Goal: Task Accomplishment & Management: Manage account settings

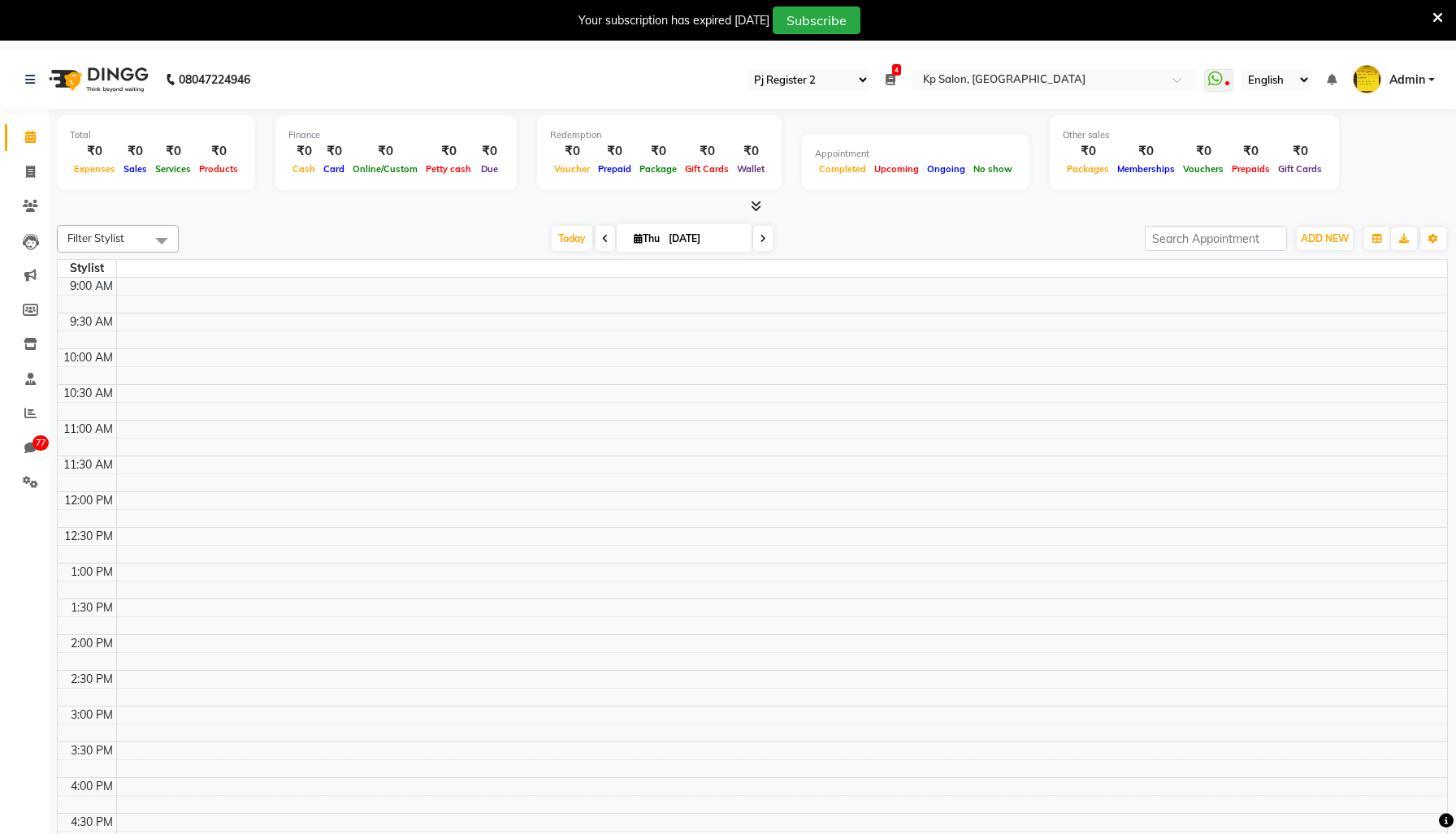
select select "15"
select select "en"
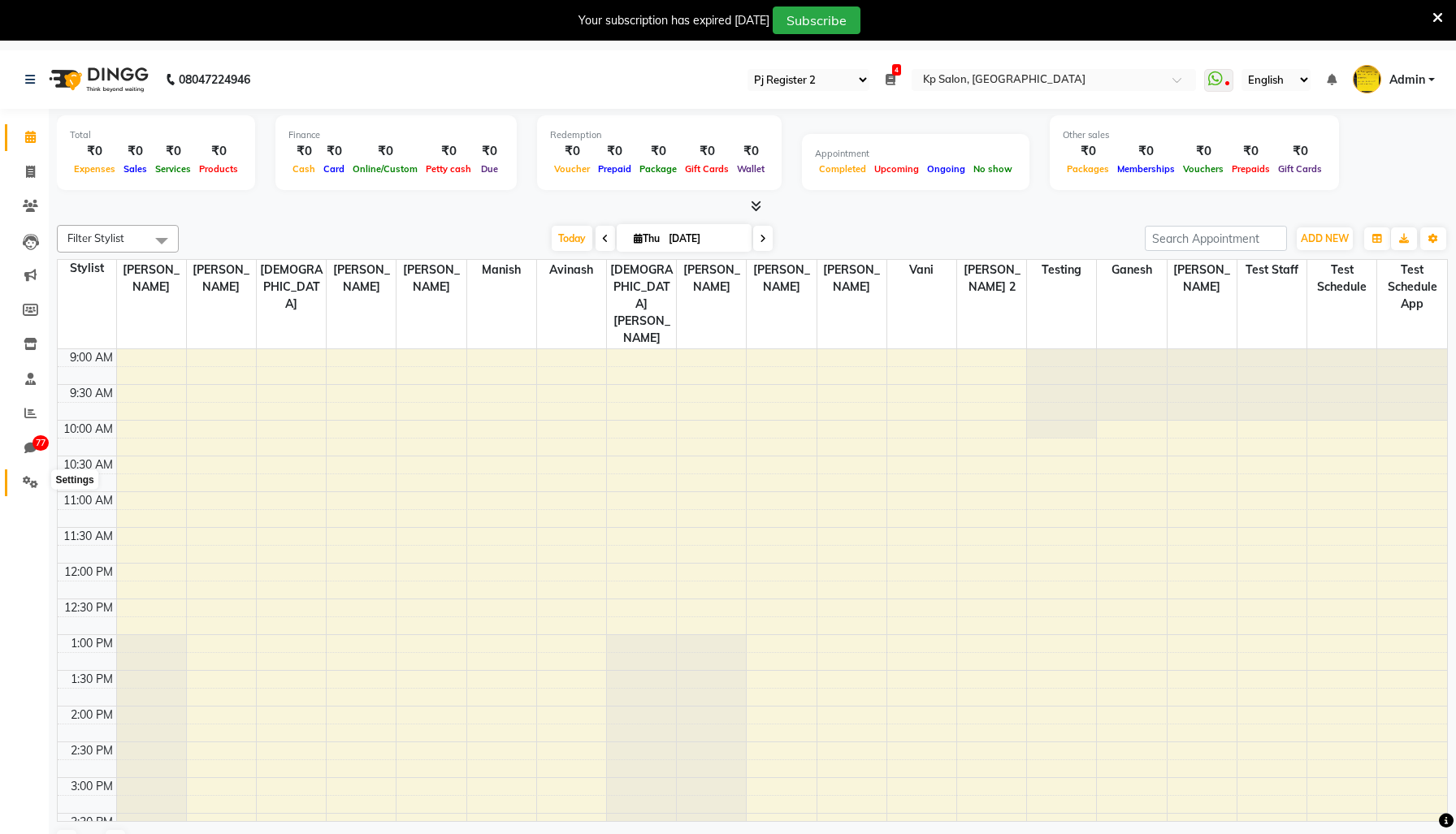
click at [21, 483] on span at bounding box center [30, 483] width 28 height 19
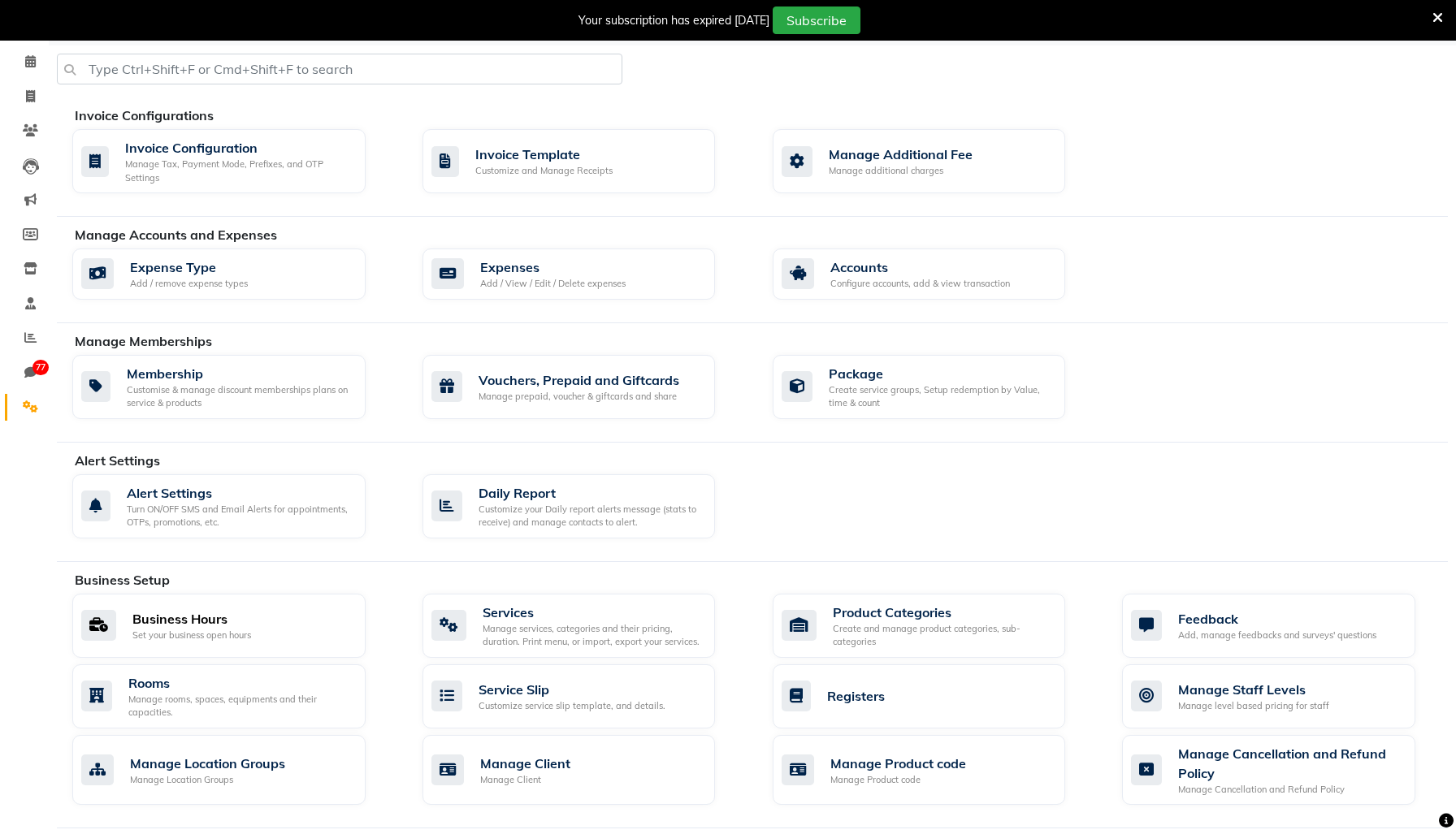
click at [274, 642] on div "Business Hours Set your business open hours" at bounding box center [217, 626] width 272 height 34
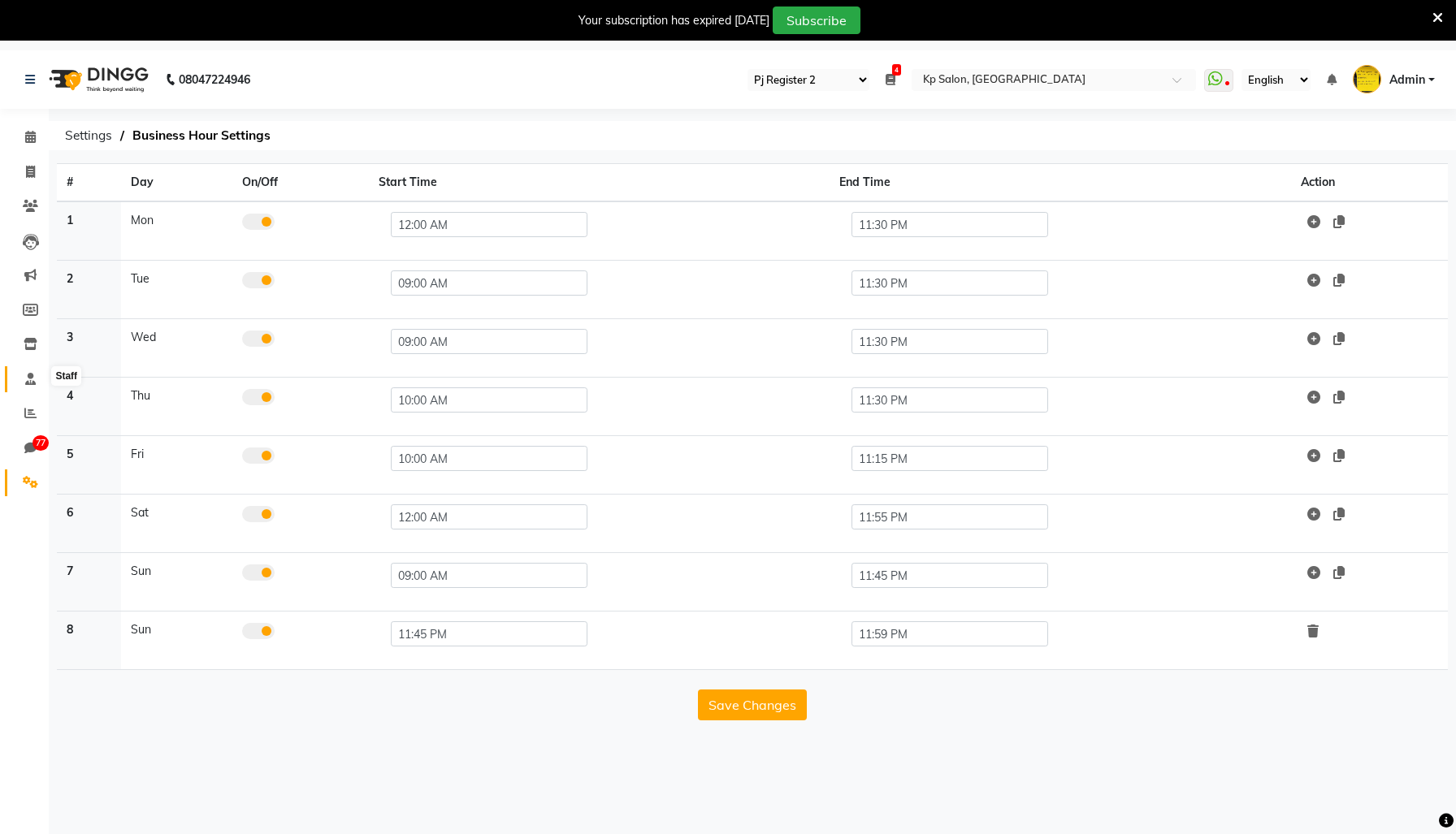
click at [35, 371] on span at bounding box center [30, 380] width 28 height 19
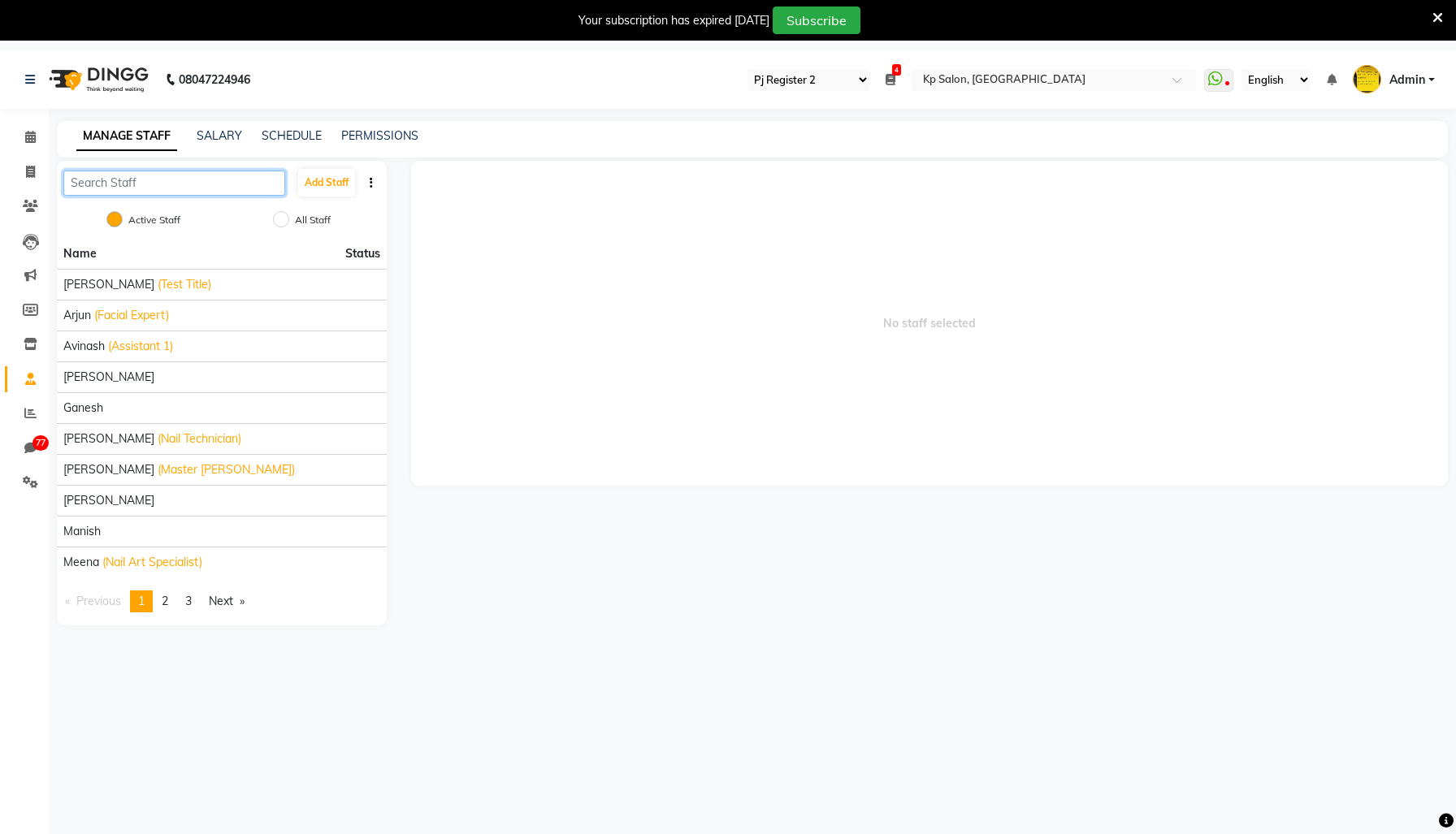
click at [208, 195] on input "text" at bounding box center [174, 183] width 222 height 25
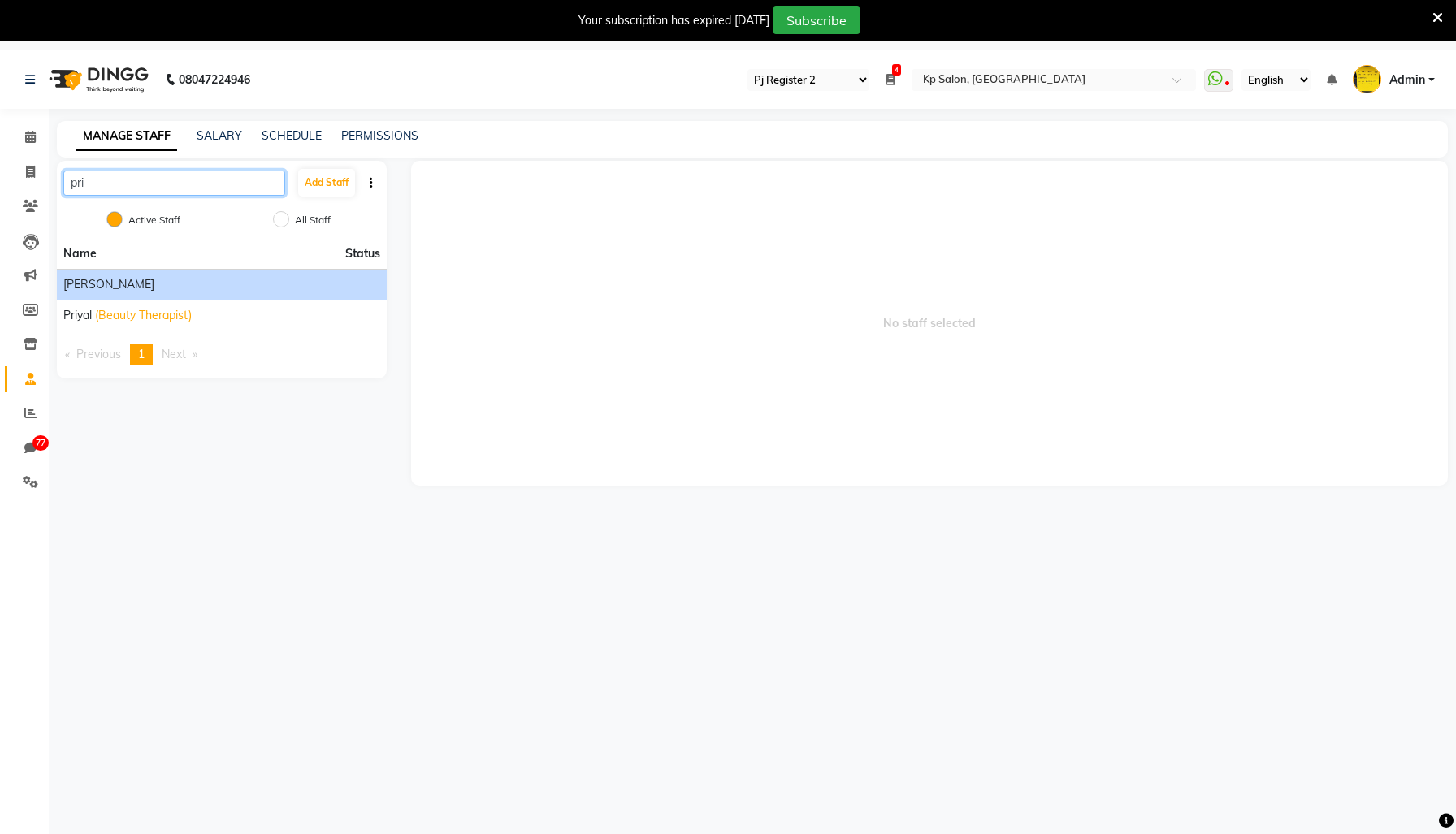
type input "pri"
click at [204, 294] on div "[PERSON_NAME]" at bounding box center [221, 284] width 317 height 17
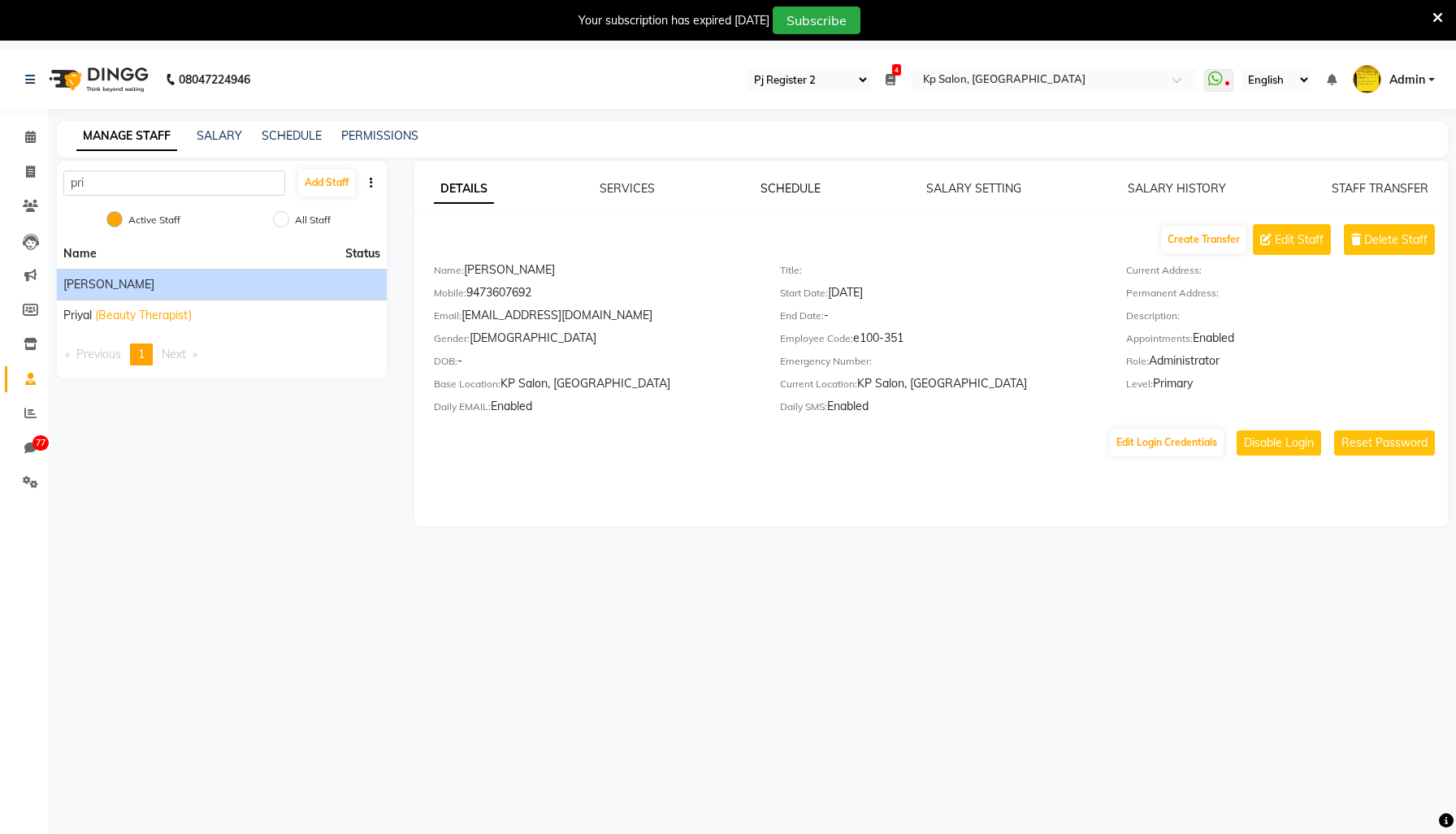
click at [778, 196] on link "SCHEDULE" at bounding box center [791, 188] width 60 height 14
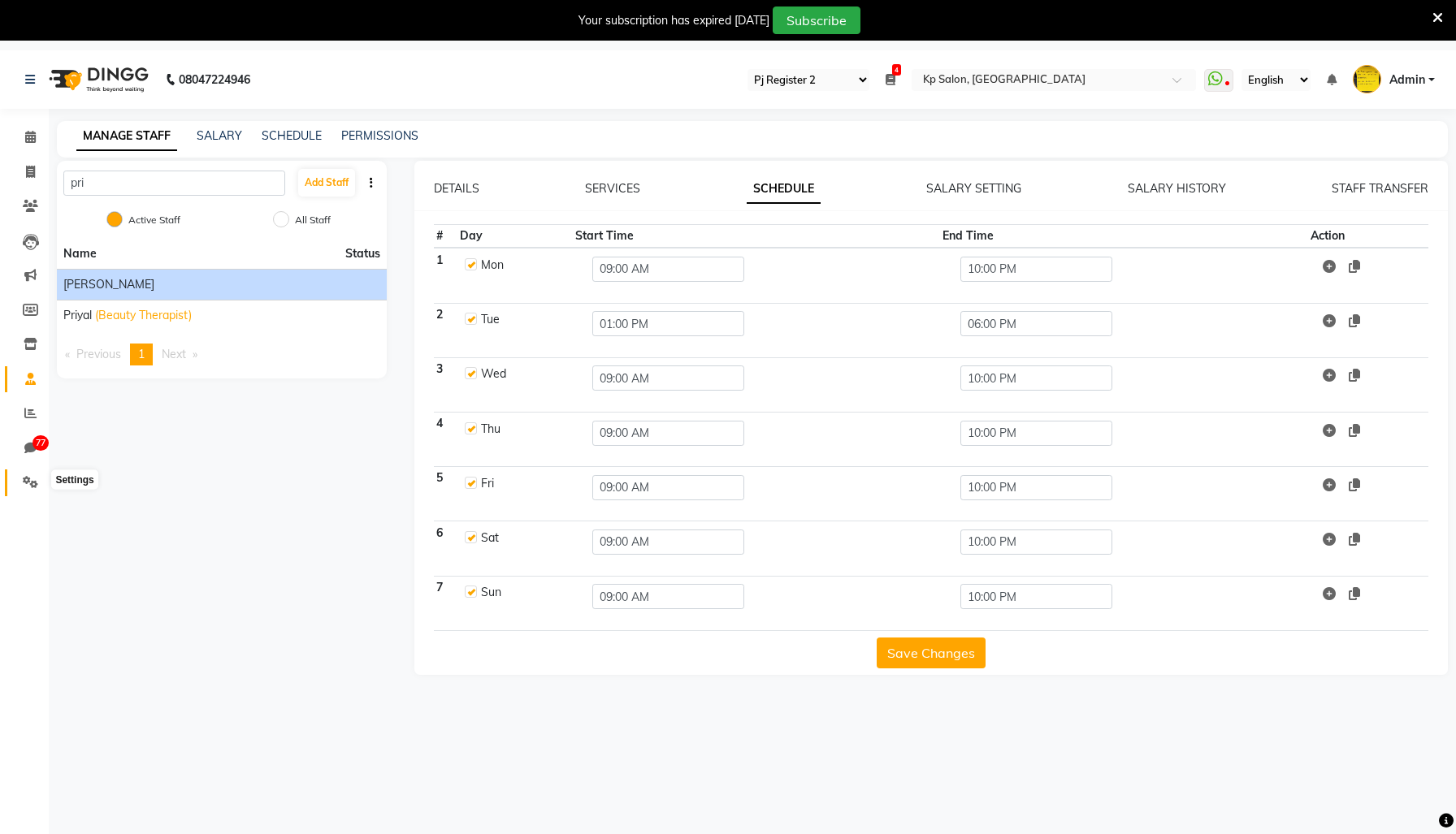
click at [34, 478] on icon at bounding box center [30, 483] width 15 height 12
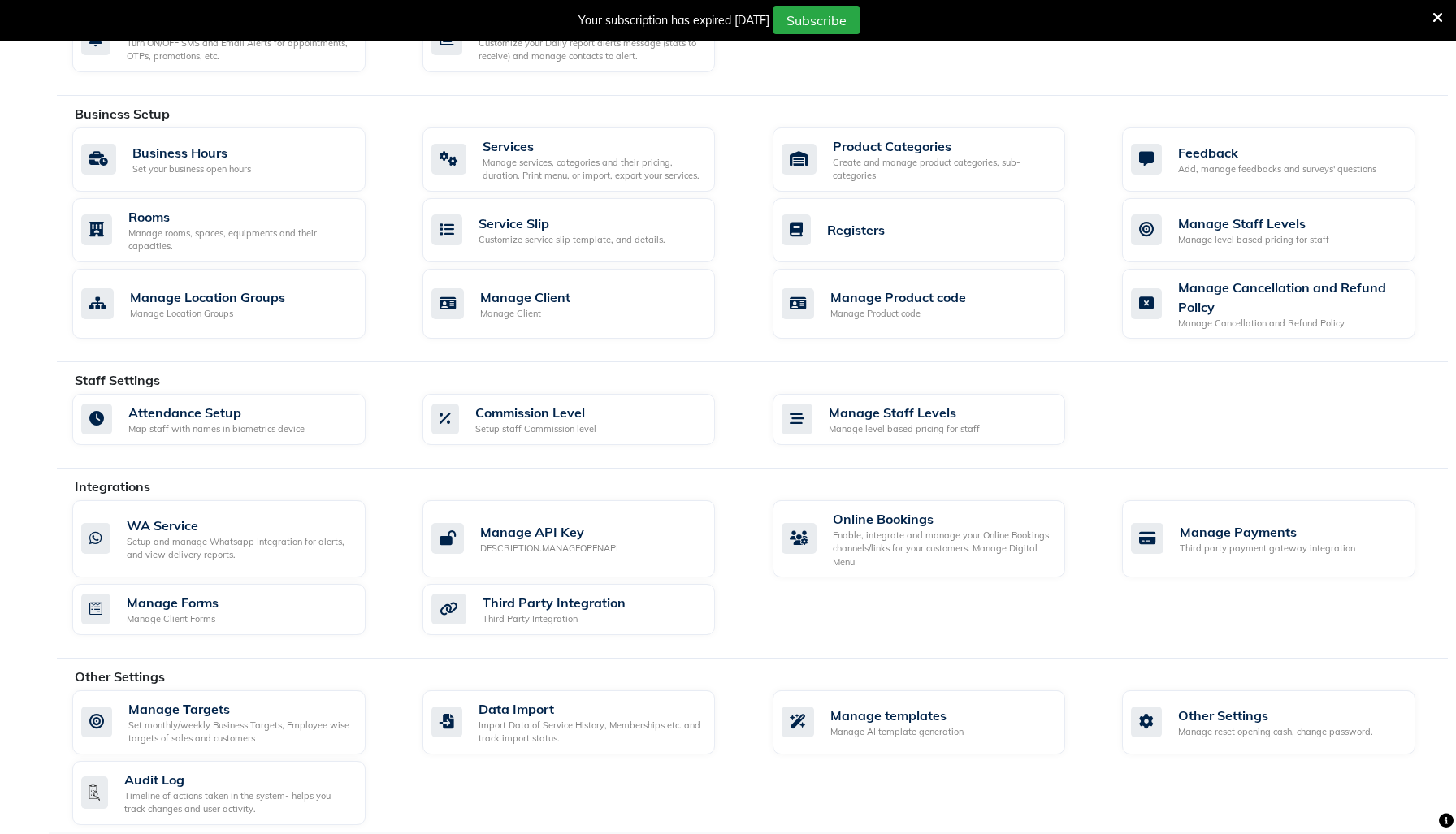
scroll to position [588, 0]
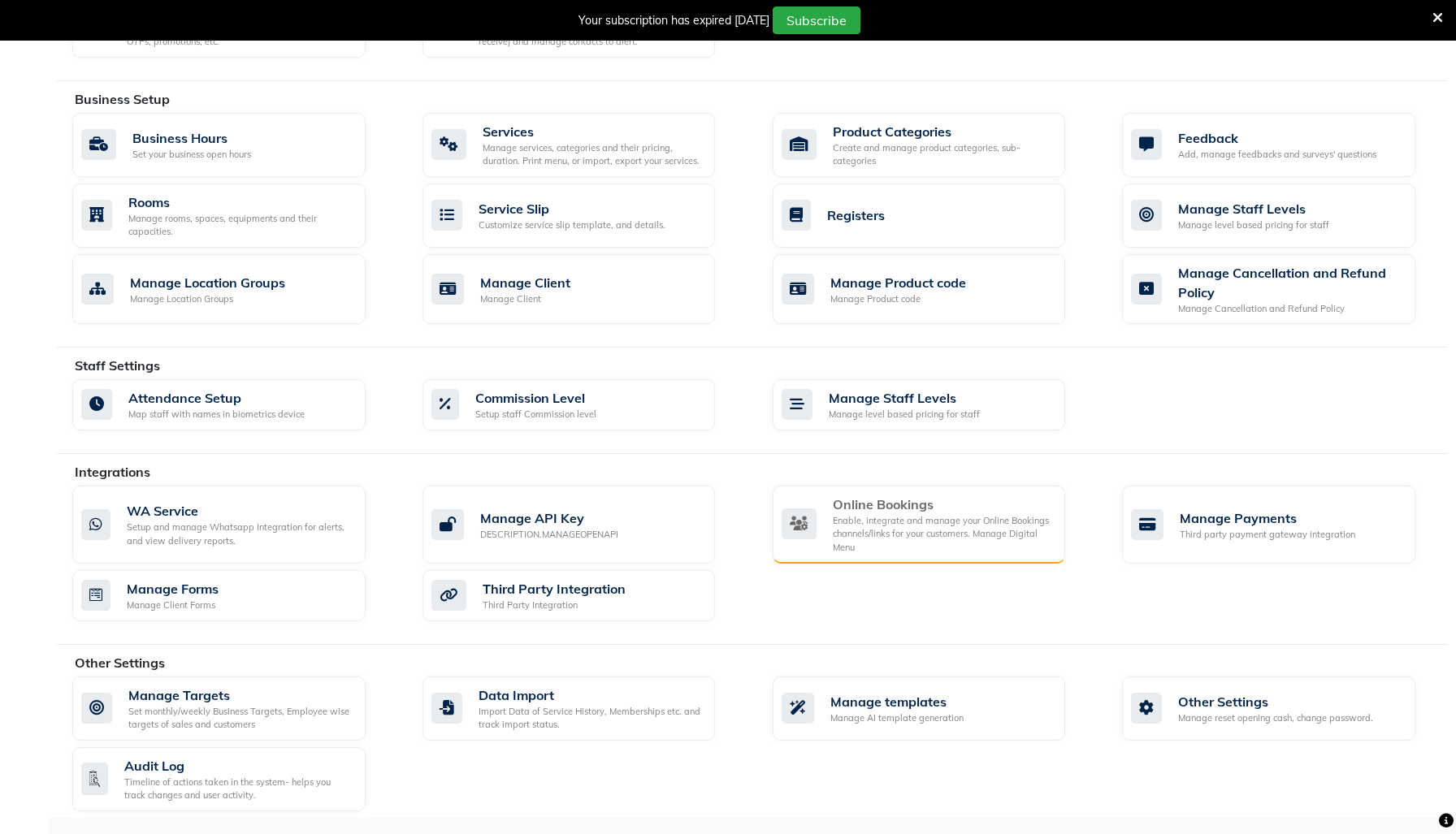
click at [868, 526] on div "Enable, integrate and manage your Online Bookings channels/links for your custo…" at bounding box center [943, 535] width 220 height 41
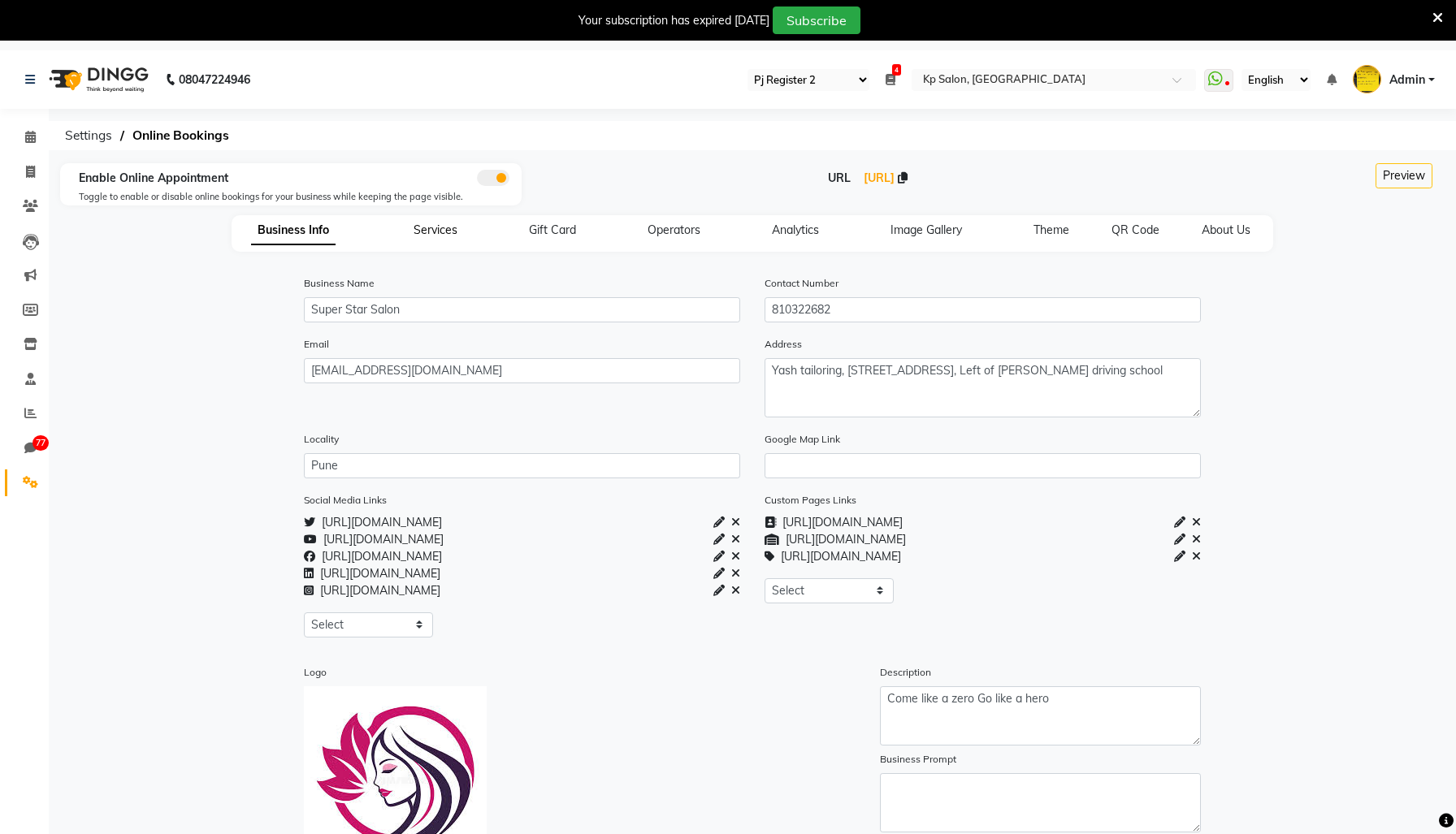
click at [413, 237] on span "Services" at bounding box center [435, 230] width 43 height 14
select select "15: 15"
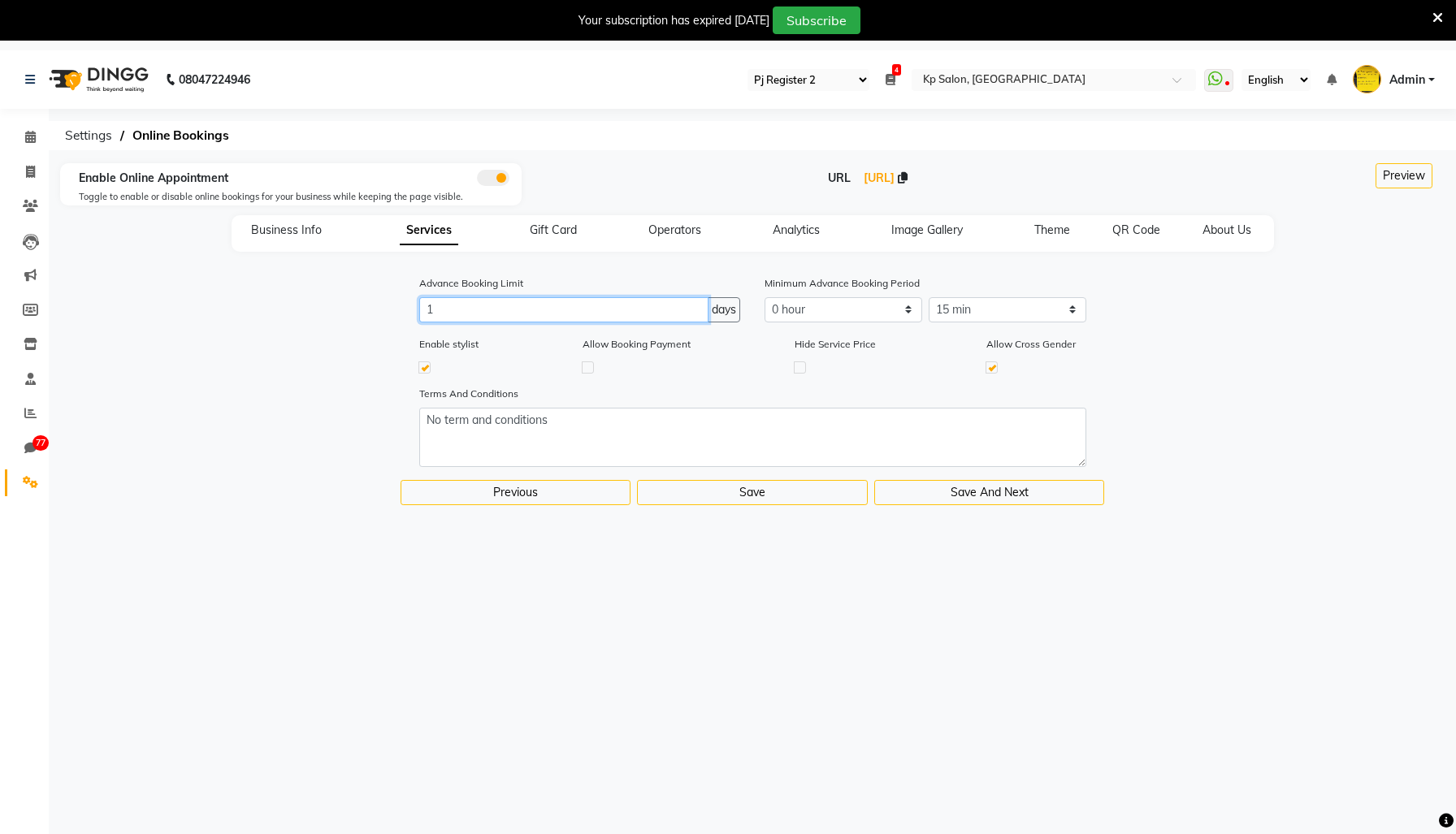
click at [526, 323] on input "1" at bounding box center [563, 310] width 290 height 25
type input "10"
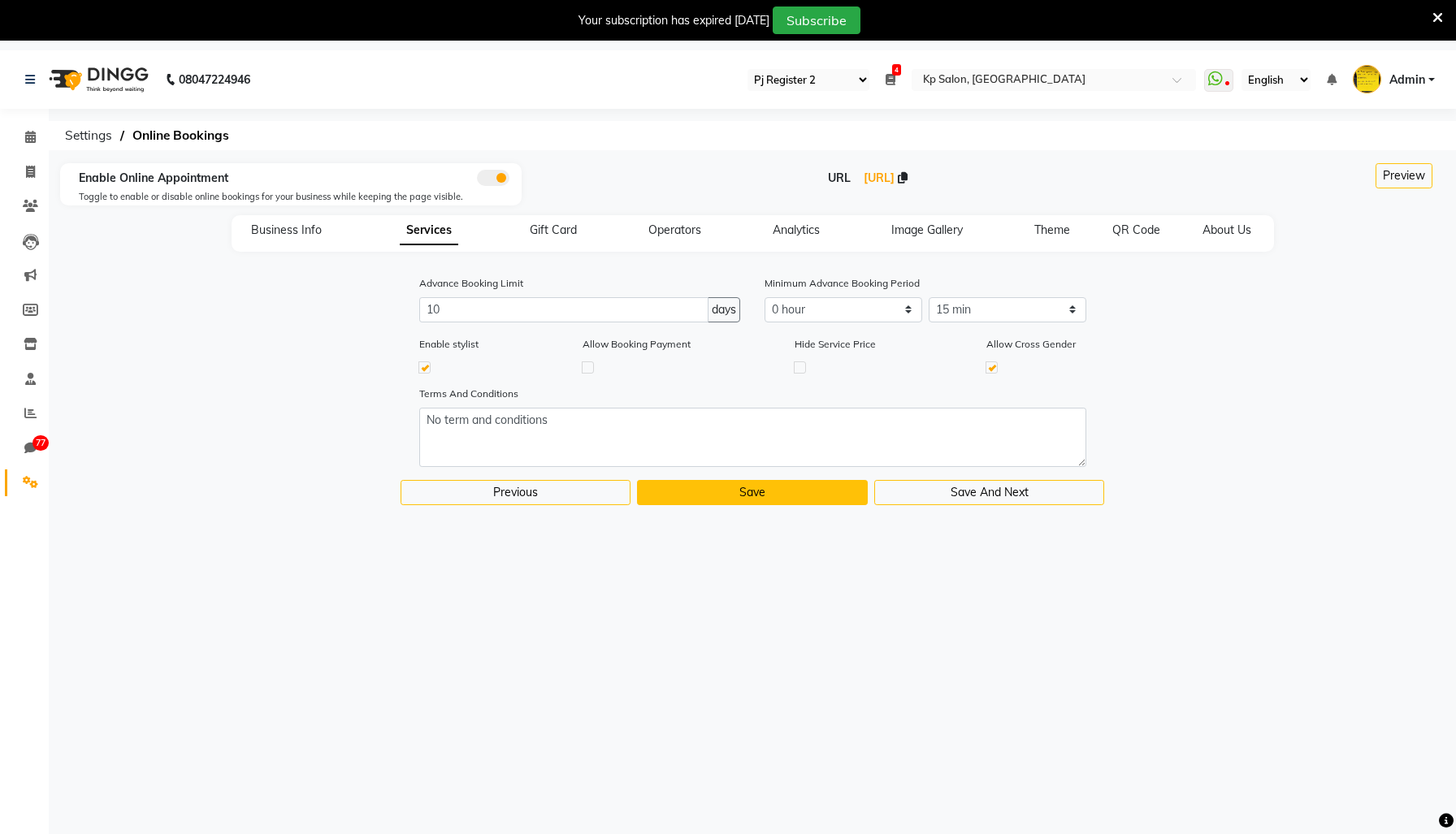
click at [709, 506] on button "Save" at bounding box center [752, 492] width 231 height 25
select select
select select "0: 0"
select select "15: 15"
